Goal: Task Accomplishment & Management: Manage account settings

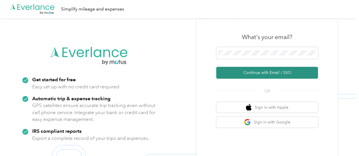
click at [221, 71] on button "Continue with Email / SSO" at bounding box center [267, 73] width 102 height 12
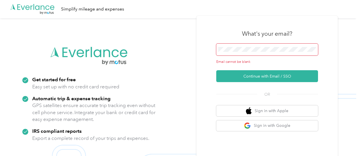
click at [221, 55] on span at bounding box center [267, 50] width 102 height 12
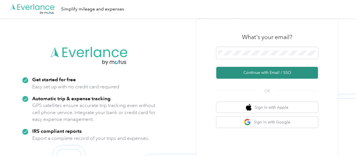
click at [221, 72] on button "Continue with Email / SSO" at bounding box center [267, 73] width 102 height 12
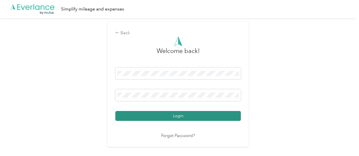
click at [173, 115] on button "Login" at bounding box center [178, 116] width 126 height 10
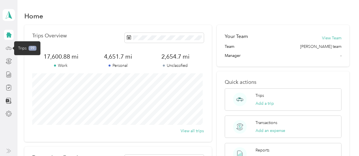
click at [10, 46] on icon at bounding box center [9, 48] width 6 height 6
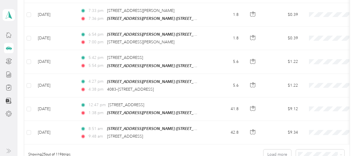
scroll to position [620, 0]
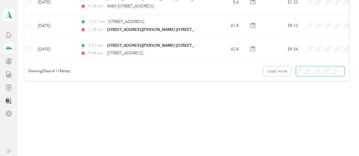
click at [221, 70] on icon at bounding box center [341, 71] width 3 height 3
click at [221, 99] on li "100 per load" at bounding box center [319, 95] width 48 height 10
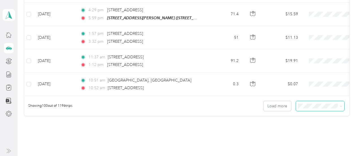
scroll to position [2357, 0]
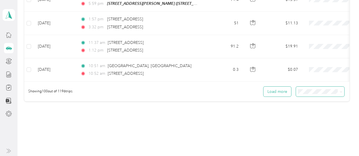
click at [221, 87] on button "Load more" at bounding box center [278, 92] width 28 height 10
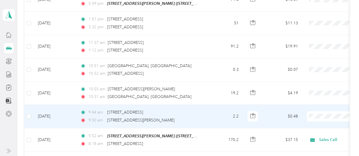
click at [221, 98] on span "Sales Call" at bounding box center [329, 99] width 52 height 6
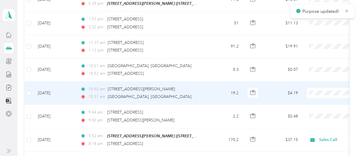
click at [221, 77] on li "Sales Call" at bounding box center [324, 76] width 70 height 10
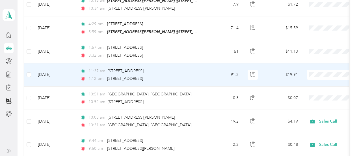
scroll to position [2301, 0]
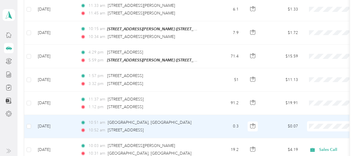
click at [221, 107] on span "Sales Call" at bounding box center [329, 108] width 52 height 6
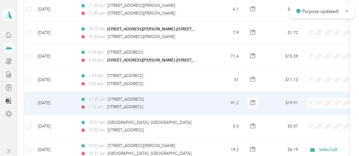
click at [221, 87] on span "Sales Call" at bounding box center [329, 85] width 52 height 6
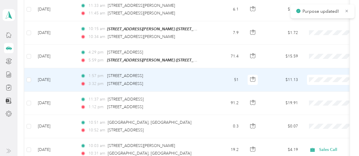
click at [221, 64] on li "Sales Call" at bounding box center [324, 63] width 70 height 10
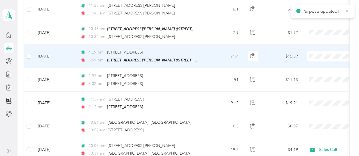
click at [221, 51] on span at bounding box center [342, 56] width 70 height 10
click at [221, 38] on span "Sales Call" at bounding box center [329, 38] width 52 height 6
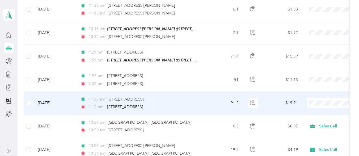
click at [221, 83] on span "Sales Call" at bounding box center [329, 83] width 52 height 6
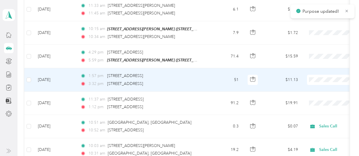
click at [221, 62] on span "Sales Call" at bounding box center [329, 60] width 52 height 6
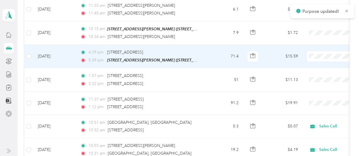
click at [221, 51] on span at bounding box center [342, 56] width 70 height 10
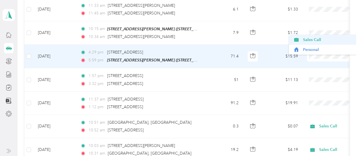
click at [221, 42] on span "Sales Call" at bounding box center [329, 40] width 52 height 6
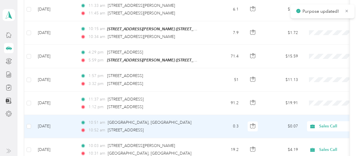
scroll to position [2273, 0]
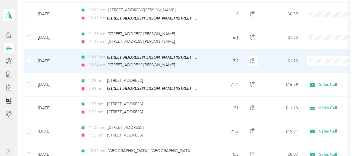
click at [221, 55] on li "Personal" at bounding box center [324, 52] width 70 height 10
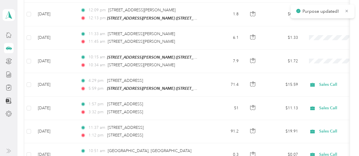
click at [221, 12] on p "Purpose updated!" at bounding box center [322, 11] width 38 height 7
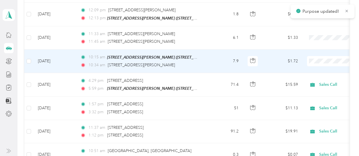
scroll to position [2244, 0]
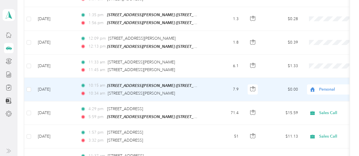
click at [221, 86] on span "Personal" at bounding box center [345, 89] width 52 height 6
click at [221, 83] on li "Personal" at bounding box center [324, 81] width 70 height 10
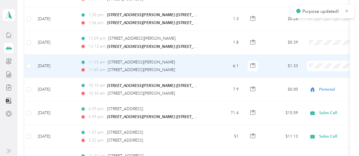
drag, startPoint x: 317, startPoint y: 57, endPoint x: 318, endPoint y: 51, distance: 6.9
click at [221, 57] on span "Personal" at bounding box center [329, 60] width 52 height 6
click at [221, 59] on span "Personal" at bounding box center [329, 59] width 52 height 6
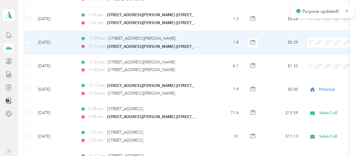
click at [221, 38] on li "Personal" at bounding box center [324, 36] width 70 height 10
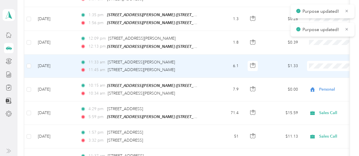
scroll to position [2216, 0]
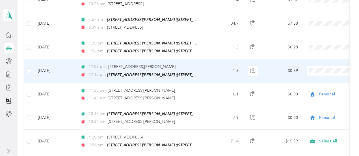
click at [221, 66] on li "Personal" at bounding box center [324, 64] width 70 height 10
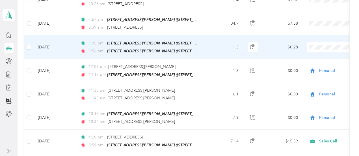
click at [221, 42] on li "Personal" at bounding box center [324, 41] width 70 height 10
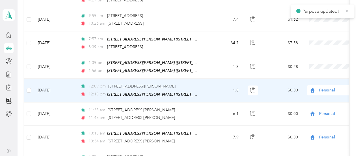
scroll to position [2188, 0]
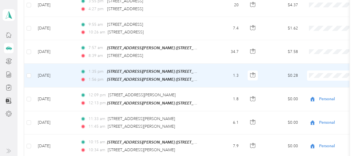
click at [221, 68] on span "Personal" at bounding box center [329, 70] width 52 height 6
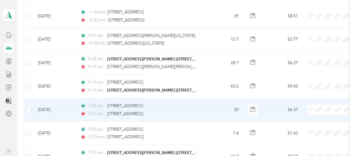
scroll to position [2075, 0]
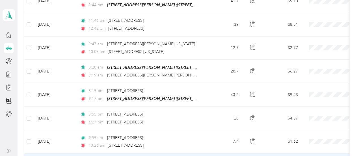
click at [221, 118] on span "Sales Call" at bounding box center [329, 118] width 52 height 6
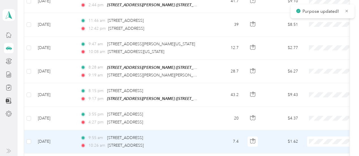
click at [221, 127] on span "Sales Call" at bounding box center [329, 125] width 52 height 6
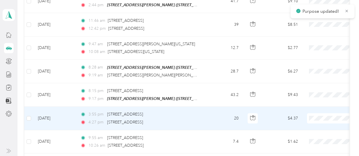
click at [221, 104] on span "Sales Call" at bounding box center [329, 103] width 52 height 6
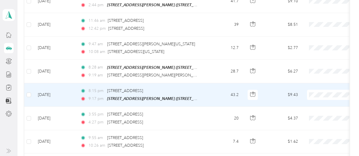
click at [221, 81] on li "Sales Call" at bounding box center [324, 80] width 70 height 10
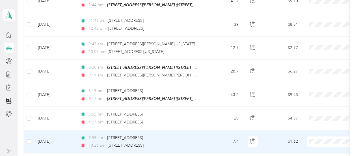
click at [221, 124] on span "Sales Call" at bounding box center [329, 124] width 52 height 6
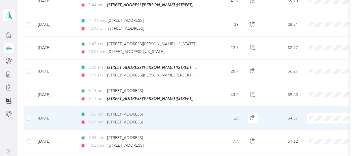
click at [221, 104] on li "Sales Call" at bounding box center [324, 104] width 70 height 10
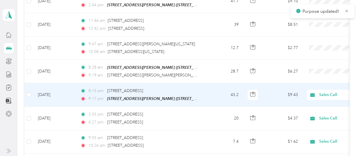
click at [221, 80] on span "Sales Call" at bounding box center [326, 80] width 46 height 6
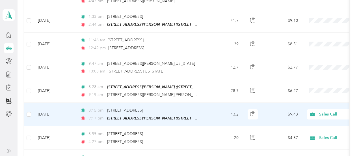
scroll to position [2046, 0]
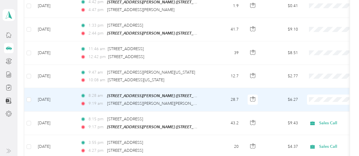
click at [221, 85] on span "Sales Call" at bounding box center [329, 86] width 52 height 6
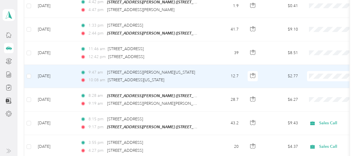
click at [221, 71] on span at bounding box center [342, 76] width 70 height 10
drag, startPoint x: 313, startPoint y: 64, endPoint x: 320, endPoint y: 46, distance: 18.5
click at [221, 64] on li "Sales Call" at bounding box center [324, 62] width 70 height 10
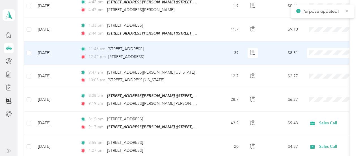
click at [221, 39] on span "Sales Call" at bounding box center [329, 39] width 52 height 6
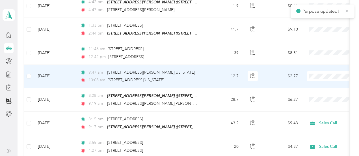
scroll to position [2018, 0]
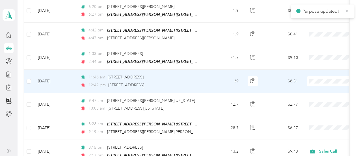
click at [221, 66] on span "Sales Call" at bounding box center [329, 65] width 52 height 6
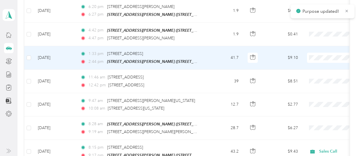
click at [221, 43] on span "Sales Call" at bounding box center [329, 45] width 52 height 6
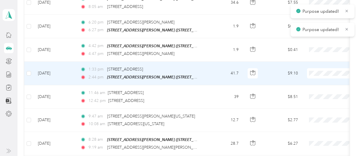
scroll to position [1990, 0]
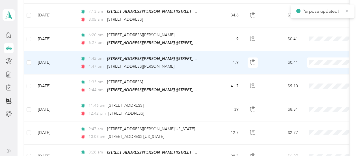
click at [221, 48] on span "Sales Call" at bounding box center [329, 50] width 52 height 6
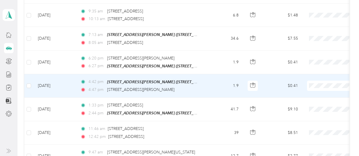
scroll to position [1962, 0]
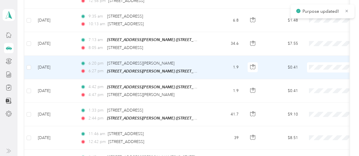
click at [221, 52] on span "Sales Call" at bounding box center [329, 55] width 52 height 6
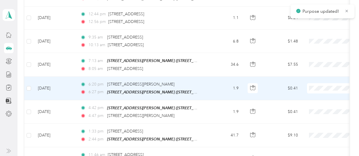
scroll to position [1933, 0]
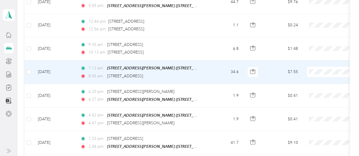
click at [221, 60] on span "Sales Call" at bounding box center [329, 60] width 52 height 6
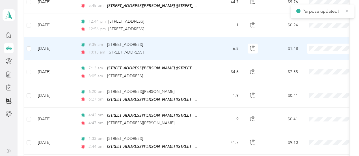
click at [221, 37] on span "Sales Call" at bounding box center [329, 37] width 52 height 6
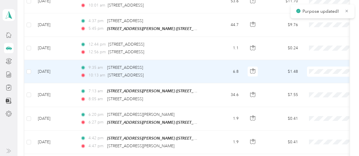
scroll to position [1905, 0]
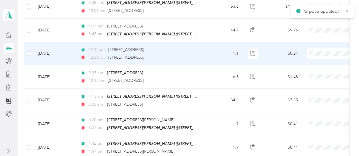
click at [221, 41] on span "Sales Call" at bounding box center [329, 42] width 52 height 6
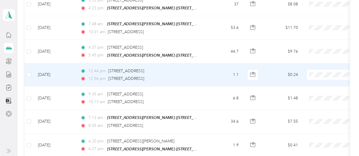
scroll to position [1877, 0]
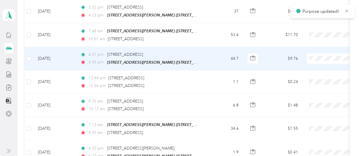
click at [221, 47] on span "Sales Call" at bounding box center [329, 47] width 52 height 6
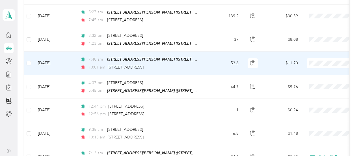
click at [221, 58] on span at bounding box center [342, 63] width 70 height 10
click at [221, 53] on li "Sales Call" at bounding box center [324, 49] width 70 height 10
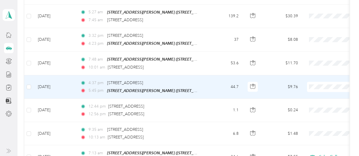
scroll to position [1820, 0]
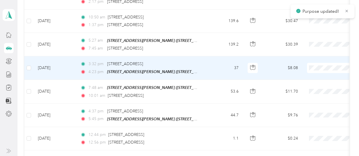
click at [221, 56] on span "Sales Call" at bounding box center [329, 54] width 52 height 6
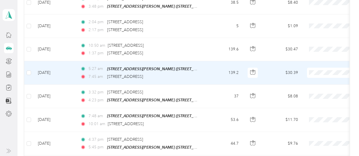
click at [221, 63] on li "Sales Call" at bounding box center [324, 62] width 70 height 10
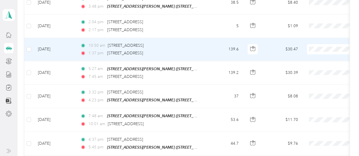
click at [221, 39] on span "Sales Call" at bounding box center [329, 39] width 52 height 6
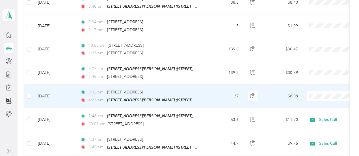
click at [221, 83] on span "Sales Call" at bounding box center [329, 85] width 52 height 6
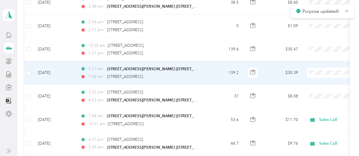
click at [221, 62] on li "Sales Call" at bounding box center [324, 60] width 70 height 10
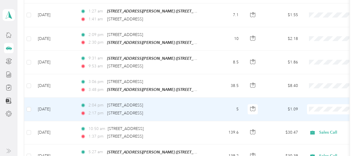
scroll to position [1707, 0]
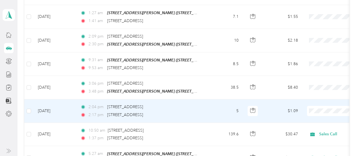
click at [221, 101] on li "Sales Call" at bounding box center [324, 99] width 70 height 10
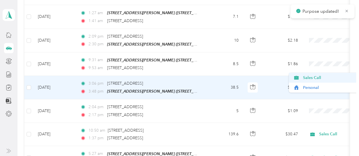
click at [221, 77] on span "Sales Call" at bounding box center [329, 78] width 52 height 6
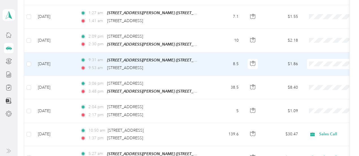
click at [221, 59] on span at bounding box center [342, 64] width 70 height 10
click at [221, 63] on span "Personal" at bounding box center [324, 63] width 62 height 6
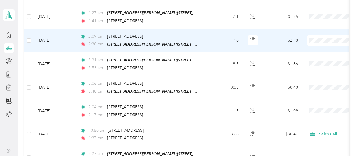
click at [221, 39] on span "Personal" at bounding box center [329, 40] width 52 height 6
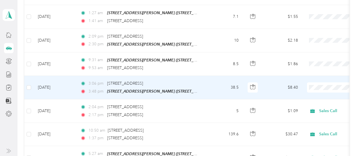
click at [221, 79] on li "Sales Call" at bounding box center [324, 78] width 70 height 10
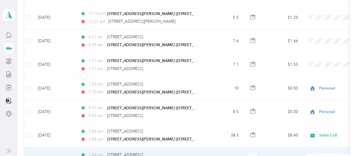
scroll to position [1651, 0]
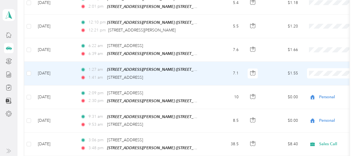
click at [221, 74] on span "Personal" at bounding box center [329, 73] width 52 height 6
click at [221, 68] on span at bounding box center [342, 73] width 70 height 10
drag, startPoint x: 309, startPoint y: 76, endPoint x: 312, endPoint y: 42, distance: 34.4
click at [221, 75] on span "Personal" at bounding box center [329, 75] width 52 height 6
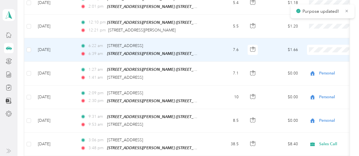
click at [221, 51] on span "Personal" at bounding box center [329, 51] width 52 height 6
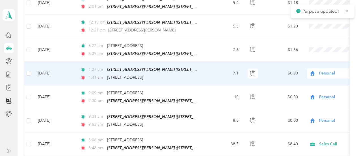
scroll to position [1622, 0]
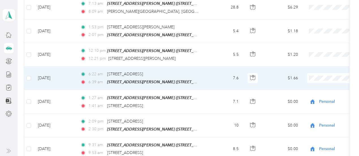
click at [221, 79] on span "Personal" at bounding box center [329, 78] width 52 height 6
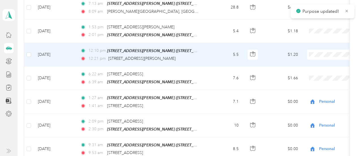
click at [221, 56] on li "Personal" at bounding box center [324, 54] width 70 height 10
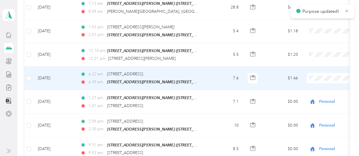
scroll to position [1594, 0]
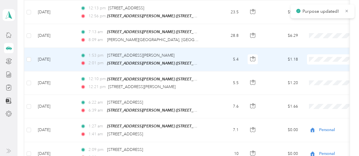
click at [221, 54] on span at bounding box center [342, 59] width 70 height 10
click at [221, 61] on span "Personal" at bounding box center [329, 59] width 52 height 6
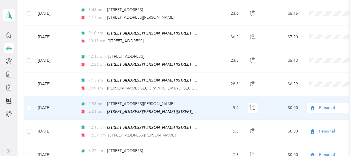
scroll to position [1538, 0]
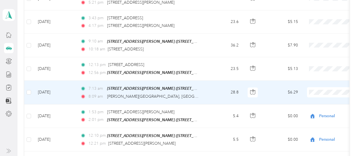
click at [221, 85] on span "Sales Call" at bounding box center [329, 83] width 52 height 6
click at [221, 94] on span "Personal" at bounding box center [329, 92] width 52 height 6
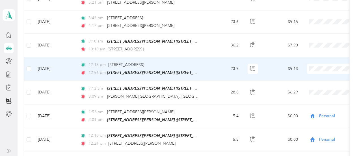
click at [221, 73] on li "Personal" at bounding box center [324, 70] width 70 height 10
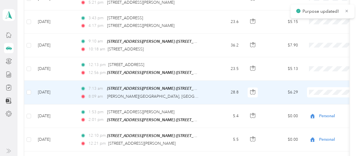
scroll to position [1509, 0]
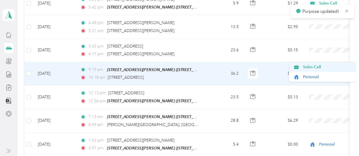
click at [221, 67] on span "Sales Call" at bounding box center [329, 67] width 52 height 6
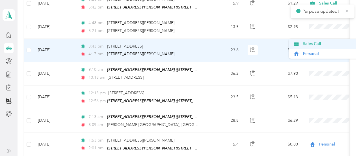
click at [221, 45] on span "Sales Call" at bounding box center [329, 44] width 52 height 6
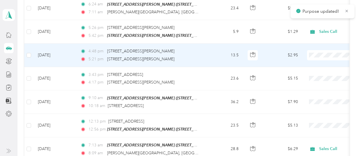
click at [221, 51] on li "Sales Call" at bounding box center [324, 47] width 70 height 10
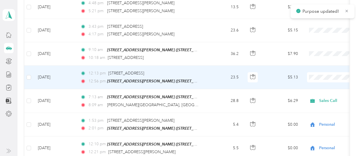
scroll to position [1538, 0]
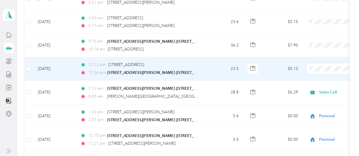
click at [221, 61] on span "Sales Call" at bounding box center [329, 62] width 52 height 6
click at [221, 73] on li "Personal" at bounding box center [324, 72] width 70 height 10
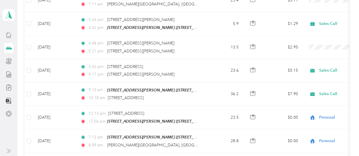
scroll to position [1481, 0]
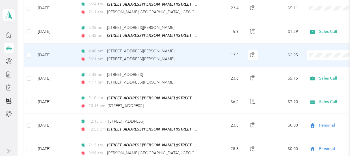
click at [221, 49] on li "Sales Call" at bounding box center [324, 47] width 70 height 10
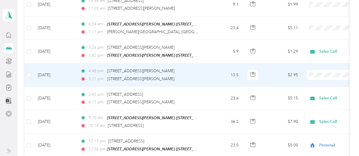
scroll to position [1453, 0]
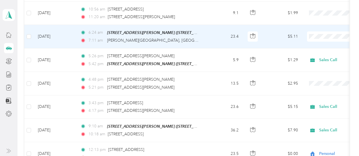
click at [221, 33] on li "Sales Call" at bounding box center [324, 30] width 70 height 10
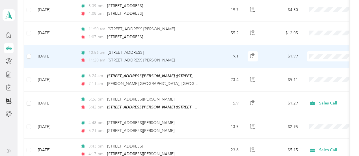
scroll to position [1396, 0]
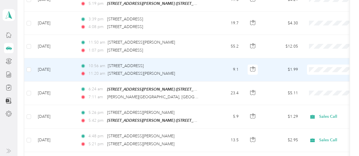
click at [221, 64] on li "Sales Call" at bounding box center [324, 61] width 70 height 10
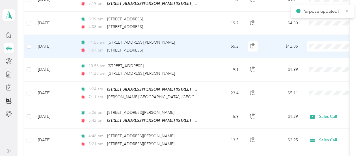
click at [221, 41] on span "Sales Call" at bounding box center [329, 41] width 52 height 6
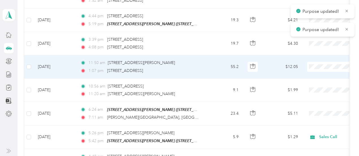
scroll to position [1368, 0]
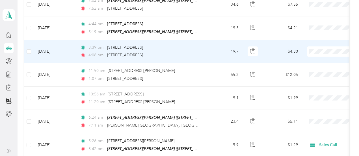
click at [221, 47] on li "Sales Call" at bounding box center [324, 46] width 70 height 10
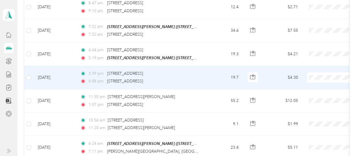
scroll to position [1340, 0]
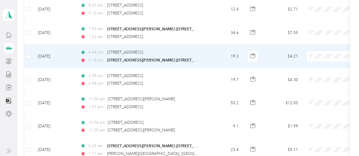
click at [221, 51] on span at bounding box center [342, 56] width 70 height 10
click at [221, 53] on ol "Sales Call Personal" at bounding box center [324, 56] width 70 height 20
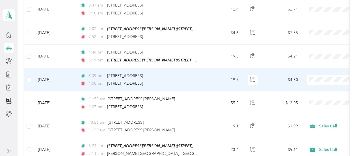
scroll to position [1311, 0]
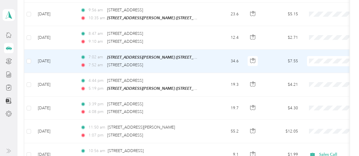
click at [221, 55] on span "Sales Call" at bounding box center [329, 56] width 52 height 6
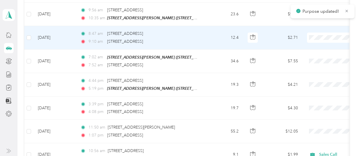
click at [221, 35] on li "Sales Call" at bounding box center [324, 32] width 70 height 10
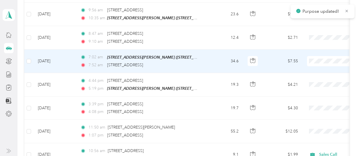
scroll to position [1283, 0]
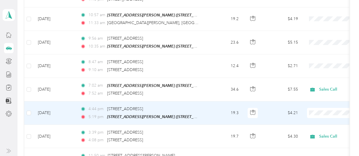
click at [221, 105] on td "19.3" at bounding box center [224, 112] width 37 height 23
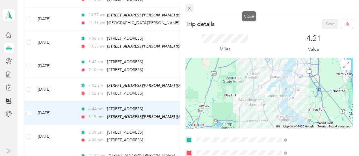
click at [192, 8] on icon at bounding box center [189, 8] width 5 height 5
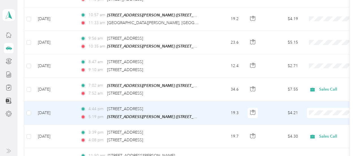
click at [221, 107] on span "Sales Call" at bounding box center [329, 105] width 52 height 6
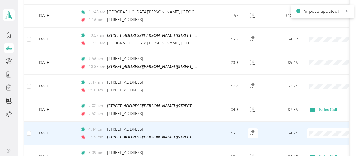
scroll to position [1255, 0]
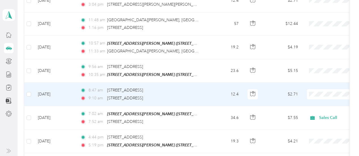
click at [221, 91] on li "Sales Call" at bounding box center [324, 90] width 70 height 10
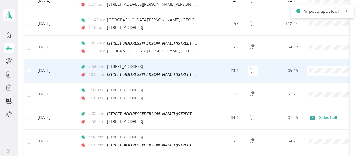
click at [221, 66] on span "Sales Call" at bounding box center [329, 67] width 52 height 6
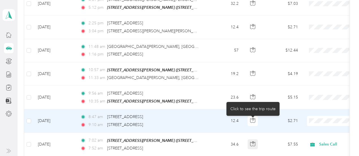
scroll to position [1227, 0]
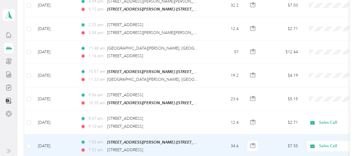
click at [221, 143] on span "Sales Call" at bounding box center [345, 146] width 52 height 6
click at [221, 120] on li "Personal" at bounding box center [324, 120] width 70 height 10
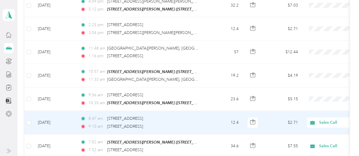
click at [221, 119] on span "Sales Call" at bounding box center [345, 122] width 52 height 6
click at [221, 127] on span "Personal" at bounding box center [329, 128] width 52 height 6
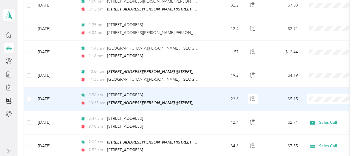
click at [221, 106] on li "Personal" at bounding box center [324, 102] width 70 height 10
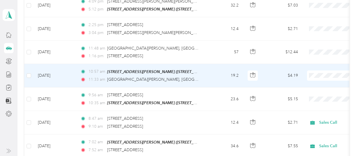
click at [221, 71] on span "Sales Call" at bounding box center [329, 69] width 52 height 6
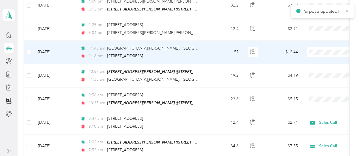
click at [221, 49] on li "Sales Call" at bounding box center [324, 46] width 70 height 10
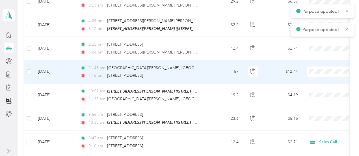
scroll to position [1198, 0]
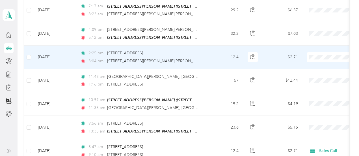
click at [221, 52] on span "Sales Call" at bounding box center [329, 51] width 52 height 6
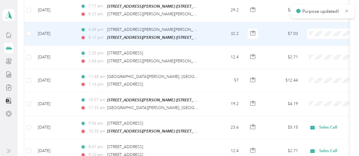
click at [221, 31] on li "Sales Call" at bounding box center [324, 29] width 70 height 10
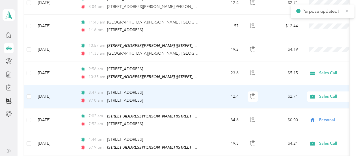
scroll to position [1255, 0]
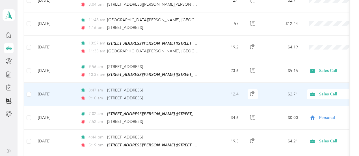
click at [221, 91] on span "Sales Call" at bounding box center [345, 94] width 52 height 6
click at [221, 101] on li "Personal" at bounding box center [324, 100] width 70 height 10
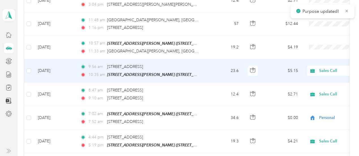
click at [221, 68] on span "Sales Call" at bounding box center [345, 71] width 52 height 6
click at [221, 78] on li "Personal" at bounding box center [324, 77] width 70 height 10
click at [221, 68] on icon at bounding box center [312, 70] width 7 height 5
click at [221, 74] on span "Personal" at bounding box center [329, 77] width 52 height 6
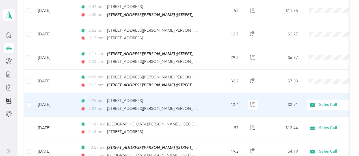
scroll to position [1142, 0]
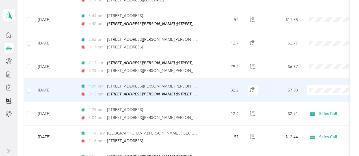
click at [221, 86] on span "Sales Call" at bounding box center [329, 87] width 52 height 6
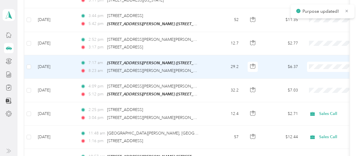
click at [221, 64] on span "Sales Call" at bounding box center [329, 64] width 52 height 6
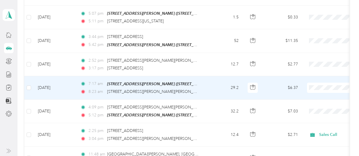
scroll to position [1113, 0]
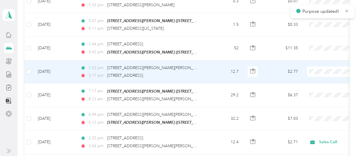
click at [221, 70] on li "Sales Call" at bounding box center [324, 67] width 70 height 10
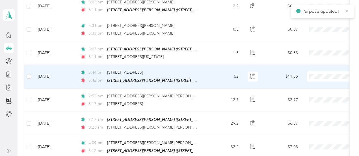
click at [221, 74] on li "Sales Call" at bounding box center [324, 72] width 70 height 10
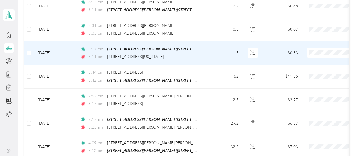
click at [221, 60] on span "Personal" at bounding box center [329, 58] width 52 height 6
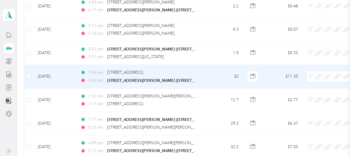
scroll to position [1057, 0]
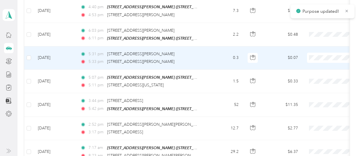
click at [221, 67] on li "Personal" at bounding box center [324, 66] width 70 height 10
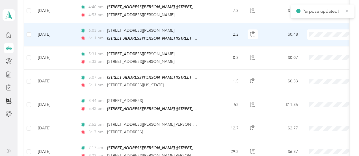
click at [221, 43] on span "Personal" at bounding box center [329, 42] width 52 height 6
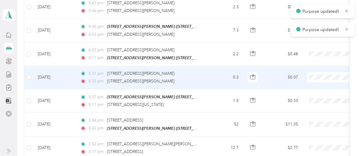
scroll to position [1029, 0]
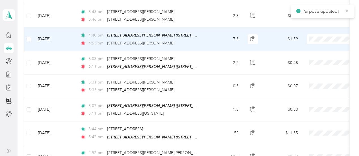
click at [221, 48] on li "Personal" at bounding box center [324, 46] width 70 height 10
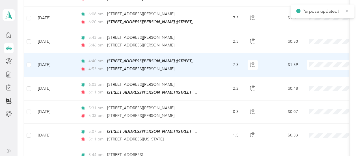
scroll to position [1000, 0]
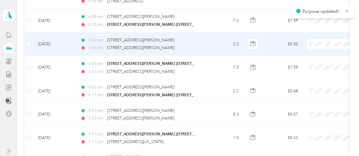
click at [221, 52] on span "Personal" at bounding box center [329, 53] width 52 height 6
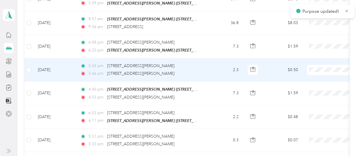
scroll to position [972, 0]
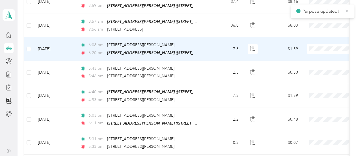
click at [221, 59] on li "Personal" at bounding box center [324, 58] width 70 height 10
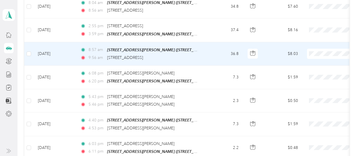
click at [221, 53] on span "Sales Call" at bounding box center [329, 51] width 52 height 6
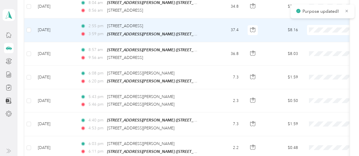
click at [221, 30] on span "Sales Call" at bounding box center [329, 30] width 52 height 6
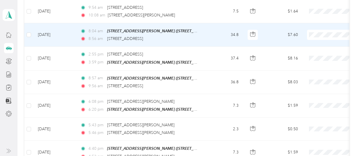
click at [221, 34] on span "Sales Call" at bounding box center [329, 34] width 52 height 6
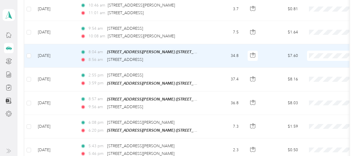
scroll to position [887, 0]
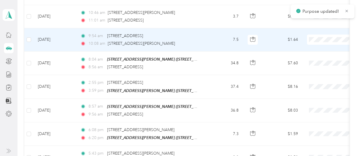
click at [221, 40] on span "Sales Call" at bounding box center [329, 40] width 52 height 6
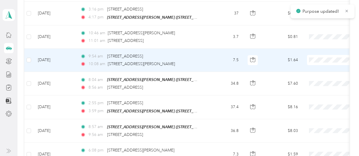
scroll to position [859, 0]
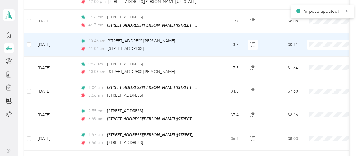
click at [221, 47] on li "Sales Call" at bounding box center [324, 46] width 70 height 10
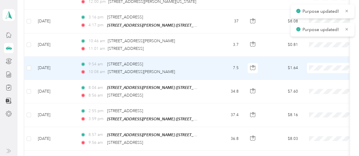
scroll to position [831, 0]
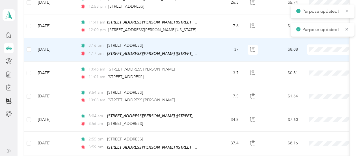
click at [221, 50] on span "Sales Call" at bounding box center [329, 51] width 52 height 6
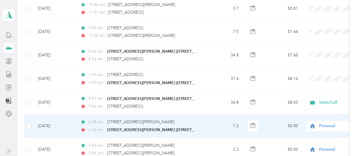
scroll to position [887, 0]
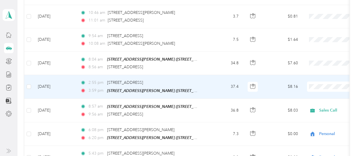
click at [221, 88] on li "Sales Call" at bounding box center [324, 86] width 70 height 10
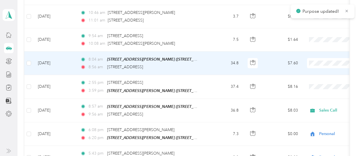
click at [221, 62] on span "Sales Call" at bounding box center [329, 64] width 52 height 6
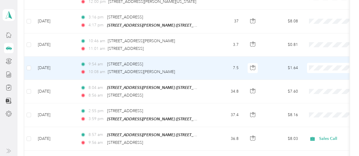
click at [221, 68] on span "Sales Call" at bounding box center [329, 66] width 52 height 6
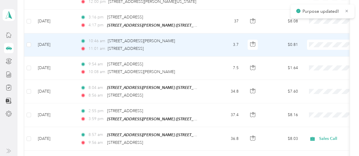
click at [221, 45] on span "Sales Call" at bounding box center [329, 45] width 52 height 6
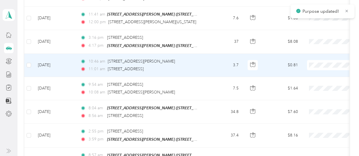
scroll to position [831, 0]
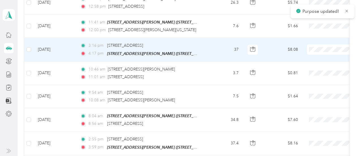
click at [221, 51] on li "Sales Call" at bounding box center [324, 50] width 70 height 10
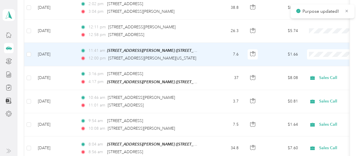
click at [221, 56] on span "Sales Call" at bounding box center [329, 56] width 52 height 6
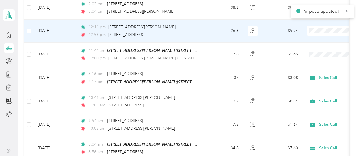
click at [221, 34] on li "Sales Call" at bounding box center [324, 31] width 70 height 10
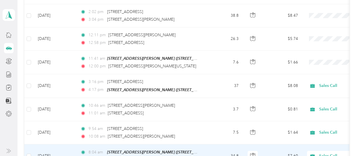
scroll to position [774, 0]
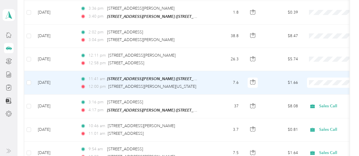
click at [221, 85] on li "Sales Call" at bounding box center [324, 84] width 70 height 10
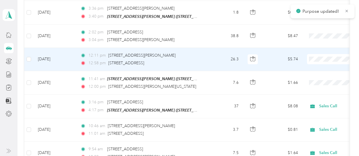
click at [221, 62] on li "Sales Call" at bounding box center [324, 60] width 70 height 10
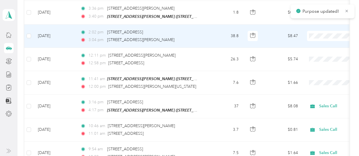
click at [221, 39] on li "Sales Call" at bounding box center [324, 38] width 70 height 10
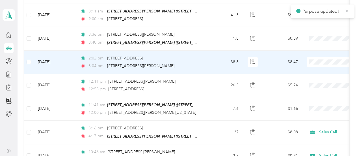
scroll to position [718, 0]
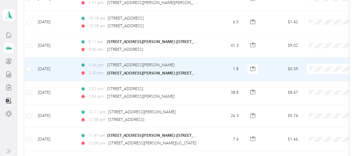
click at [221, 71] on span "Sales Call" at bounding box center [329, 71] width 52 height 6
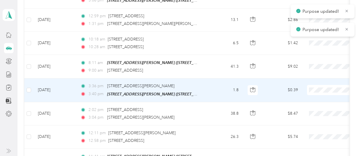
scroll to position [689, 0]
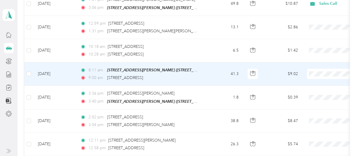
click at [221, 76] on li "Sales Call" at bounding box center [324, 76] width 70 height 10
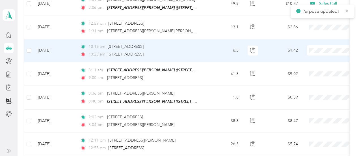
click at [221, 54] on span "Sales Call" at bounding box center [329, 53] width 52 height 6
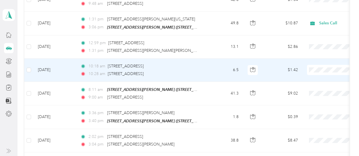
scroll to position [661, 0]
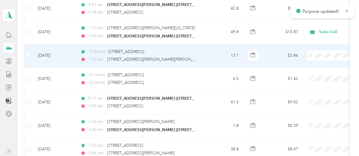
click at [221, 58] on span "Sales Call" at bounding box center [329, 56] width 52 height 6
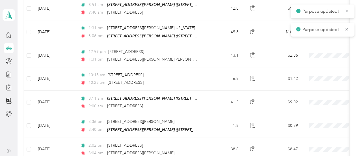
click at [221, 24] on div "Purpose updated!" at bounding box center [323, 30] width 64 height 14
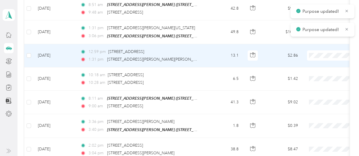
scroll to position [633, 0]
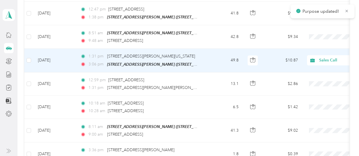
click at [221, 57] on span "Sales Call" at bounding box center [340, 60] width 62 height 6
click at [221, 64] on li "Sales Call" at bounding box center [324, 61] width 70 height 10
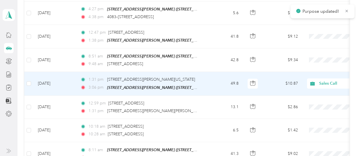
scroll to position [604, 0]
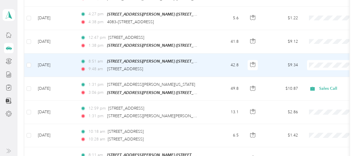
click at [221, 69] on li "Sales Call" at bounding box center [324, 66] width 70 height 10
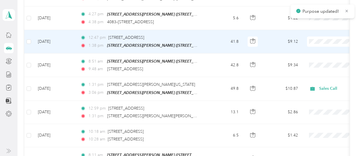
click at [221, 45] on span "Sales Call" at bounding box center [329, 44] width 52 height 6
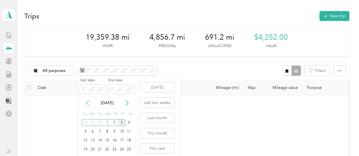
click at [88, 103] on icon at bounding box center [88, 103] width 6 height 6
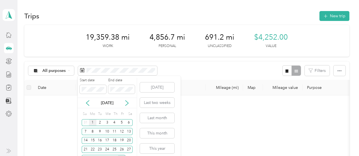
click at [92, 122] on div "1" at bounding box center [92, 122] width 7 height 7
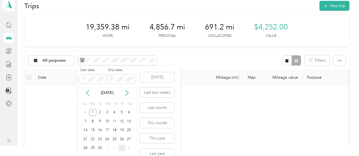
scroll to position [19, 0]
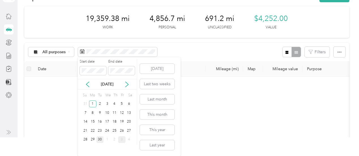
click at [101, 138] on div "30" at bounding box center [99, 139] width 7 height 7
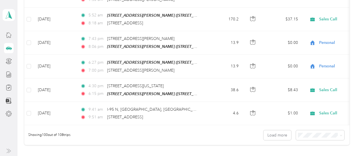
scroll to position [2357, 0]
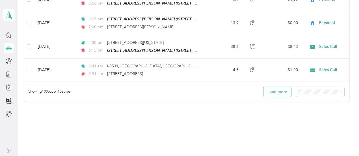
click at [270, 87] on button "Load more" at bounding box center [278, 92] width 28 height 10
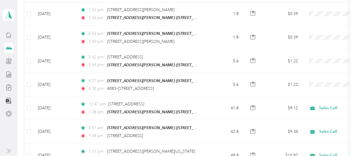
scroll to position [366, 0]
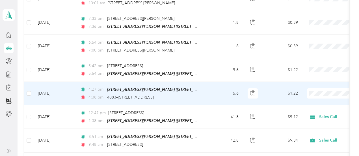
click at [317, 106] on span "Personal" at bounding box center [329, 109] width 52 height 6
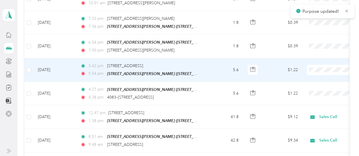
click at [312, 86] on li "Personal" at bounding box center [324, 82] width 70 height 10
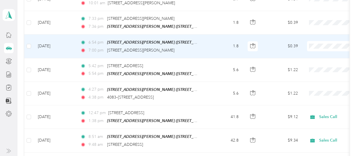
click at [316, 51] on span "Sales Call" at bounding box center [329, 52] width 52 height 6
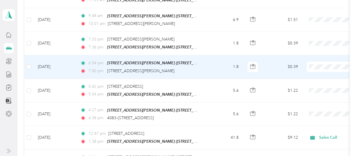
scroll to position [337, 0]
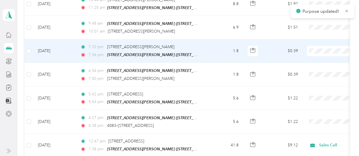
click at [316, 57] on span "Sales Call" at bounding box center [329, 54] width 52 height 6
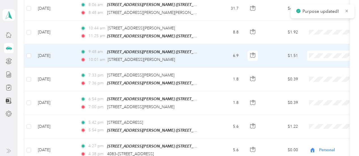
click at [314, 63] on li "Sales Call" at bounding box center [324, 60] width 70 height 10
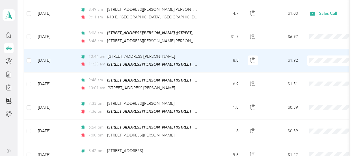
click at [312, 69] on li "Sales Call" at bounding box center [324, 66] width 70 height 10
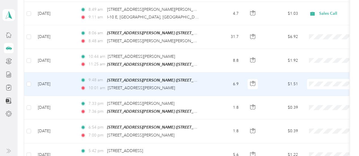
scroll to position [252, 0]
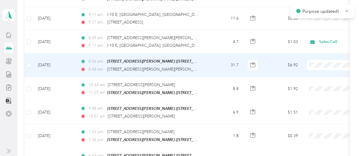
click at [311, 73] on li "Sales Call" at bounding box center [324, 73] width 70 height 10
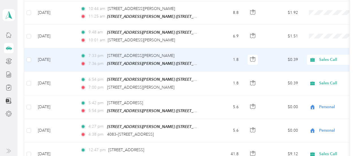
scroll to position [337, 0]
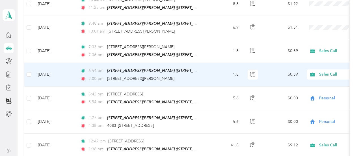
click at [323, 71] on span "Sales Call" at bounding box center [345, 74] width 52 height 6
click at [314, 91] on li "Personal" at bounding box center [324, 88] width 70 height 10
click at [318, 71] on span "Sales Call" at bounding box center [340, 74] width 62 height 6
click at [313, 91] on li "Personal" at bounding box center [324, 91] width 70 height 10
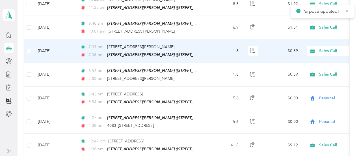
click at [317, 48] on span "Sales Call" at bounding box center [340, 51] width 62 height 6
click at [311, 67] on li "Personal" at bounding box center [324, 65] width 70 height 10
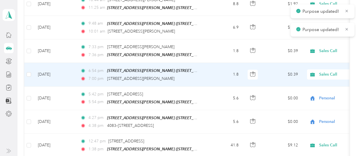
scroll to position [309, 0]
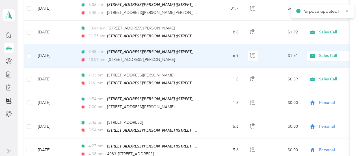
click at [319, 53] on span "Sales Call" at bounding box center [340, 56] width 62 height 6
click at [310, 72] on span "Personal" at bounding box center [329, 70] width 52 height 6
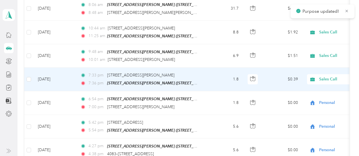
scroll to position [281, 0]
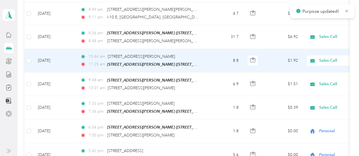
click at [317, 57] on span "Sales Call" at bounding box center [340, 60] width 62 height 6
click at [311, 78] on li "Personal" at bounding box center [324, 75] width 70 height 10
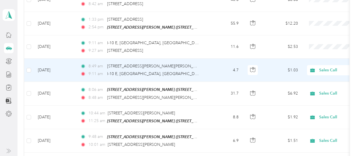
scroll to position [196, 0]
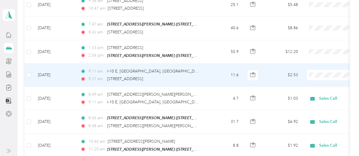
click at [314, 83] on span "Sales Call" at bounding box center [329, 83] width 52 height 6
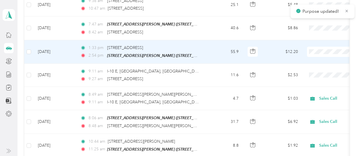
click at [317, 62] on ol "Sales Call Personal" at bounding box center [324, 65] width 70 height 20
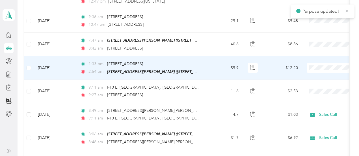
scroll to position [168, 0]
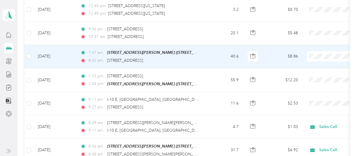
click at [317, 65] on span "Sales Call" at bounding box center [329, 63] width 52 height 6
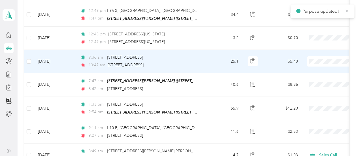
click at [316, 70] on span "Sales Call" at bounding box center [329, 70] width 52 height 6
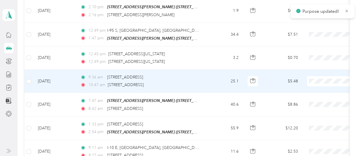
scroll to position [111, 0]
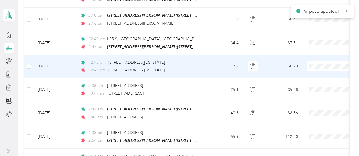
click at [313, 73] on span "Sales Call" at bounding box center [329, 75] width 52 height 6
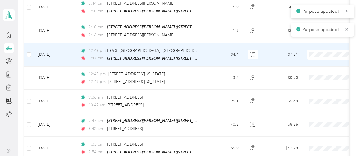
scroll to position [83, 0]
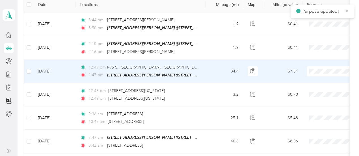
click at [312, 81] on span "Sales Call" at bounding box center [329, 80] width 52 height 6
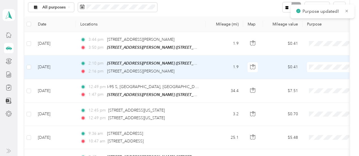
scroll to position [55, 0]
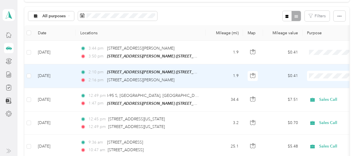
click at [305, 94] on span "Personal" at bounding box center [329, 95] width 52 height 6
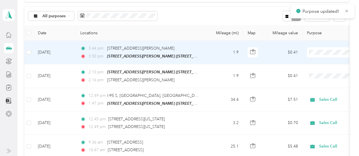
click at [310, 72] on li "Personal" at bounding box center [324, 72] width 70 height 10
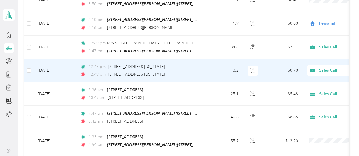
scroll to position [139, 0]
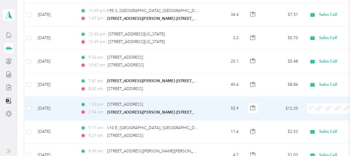
click at [316, 116] on span "Sales Call" at bounding box center [329, 114] width 52 height 6
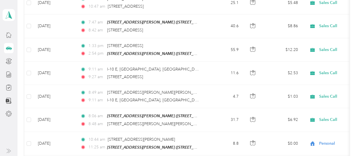
scroll to position [0, 0]
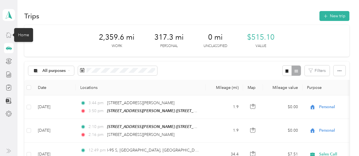
click at [8, 35] on icon at bounding box center [9, 35] width 6 height 6
